Goal: Information Seeking & Learning: Check status

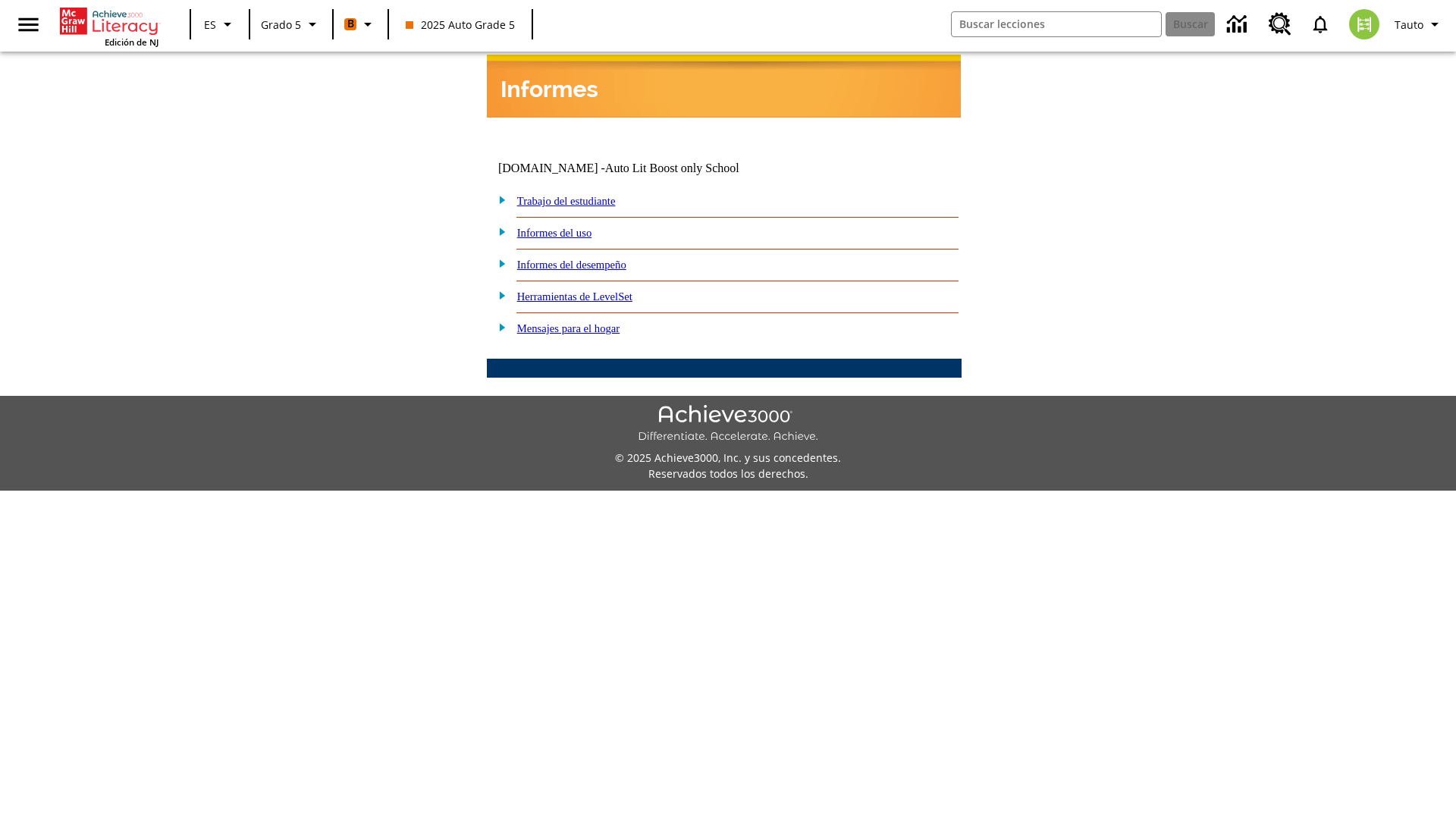
click at [592, 259] on link "Informes del desempeño" at bounding box center [572, 264] width 109 height 12
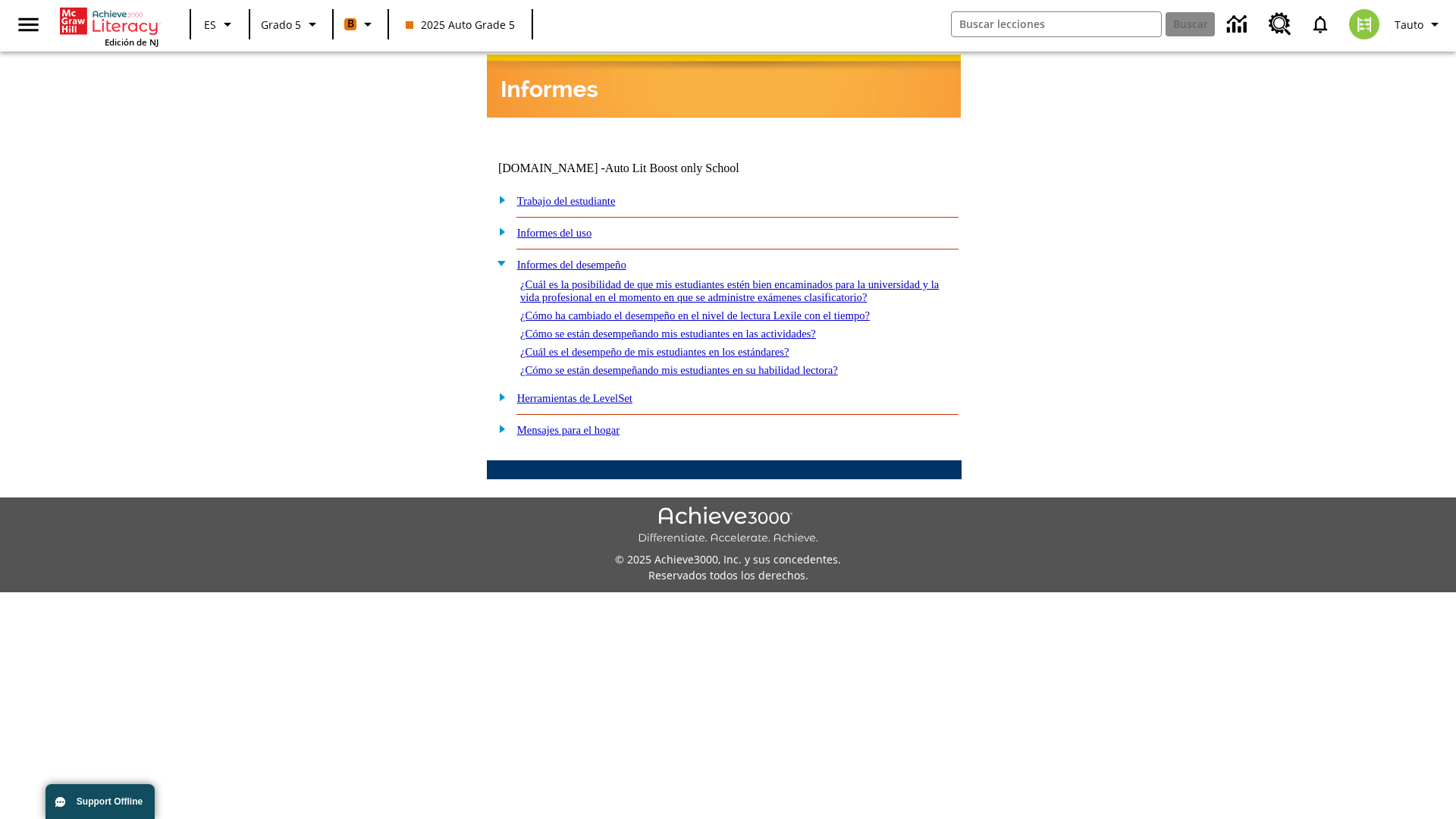
click at [721, 279] on link "¿Cuál es la posibilidad de que mis estudiantes estén bien encaminados para la u…" at bounding box center [730, 291] width 419 height 25
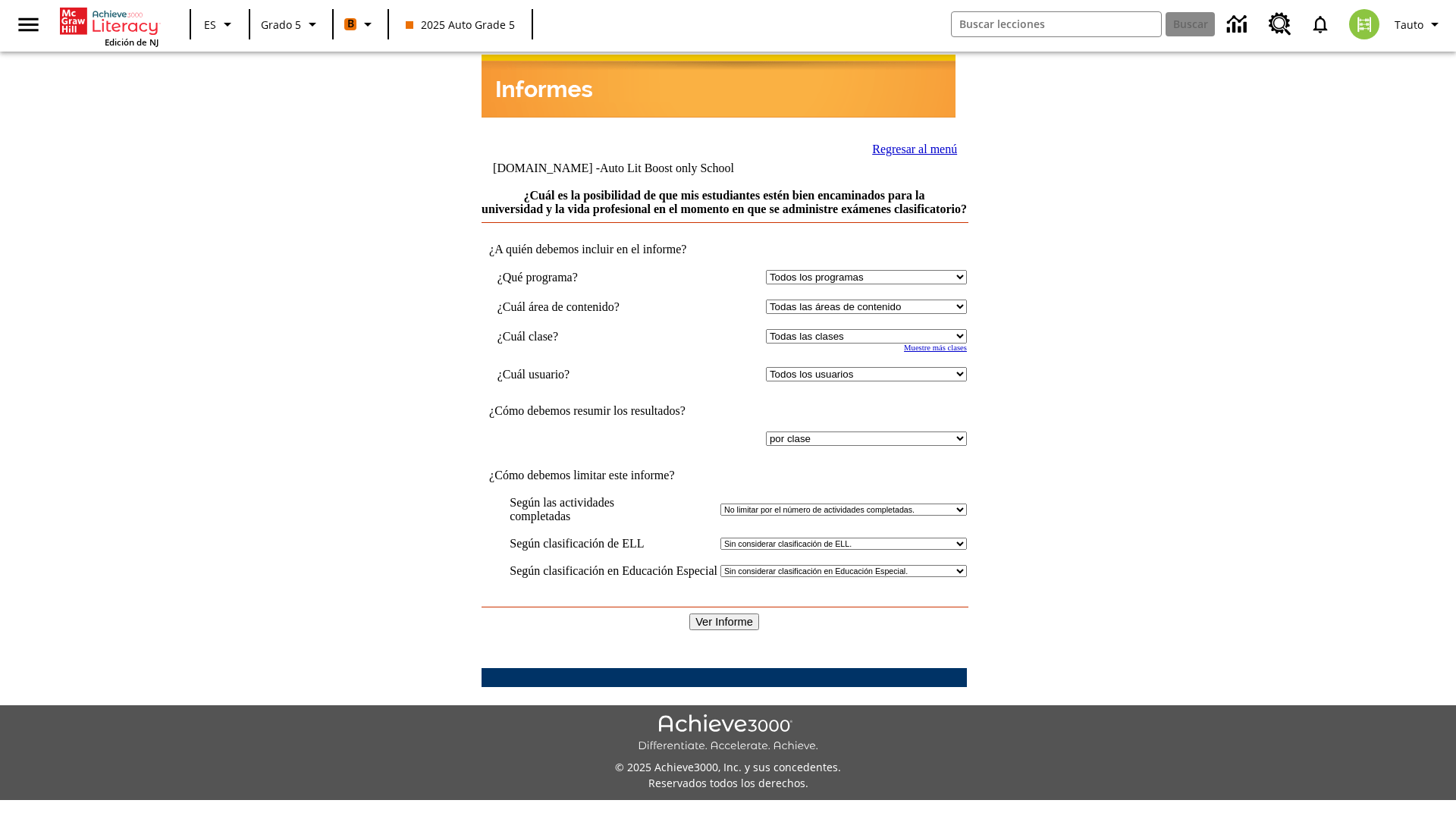
click at [864, 336] on select "Seleccionar una clase: Todas las clases 2025 Auto Grade 5 OL 2025 Auto Grade 6" at bounding box center [866, 336] width 201 height 14
select select "11133131"
